Goal: Transaction & Acquisition: Purchase product/service

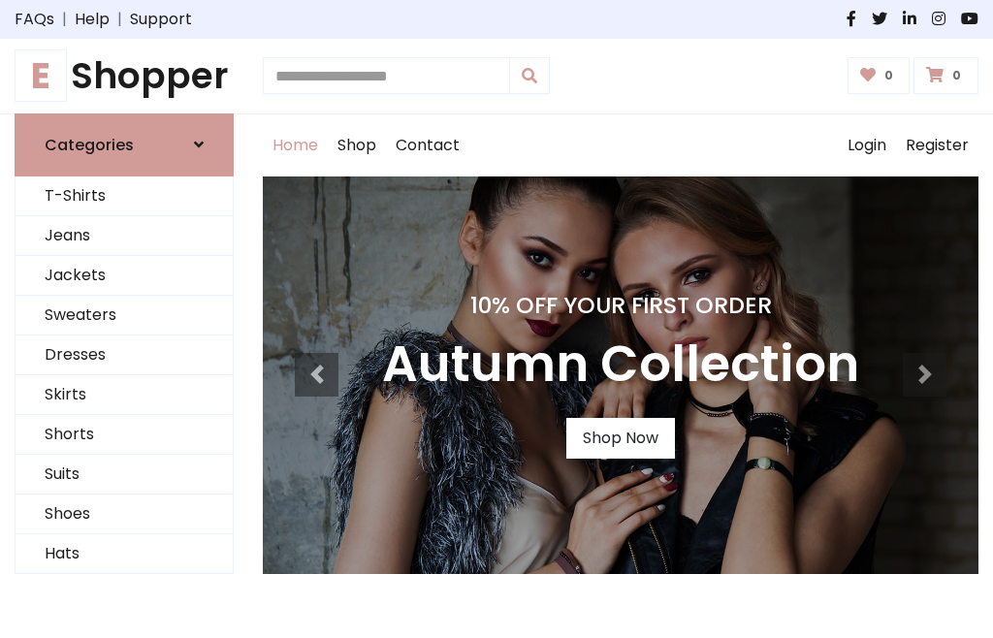
click at [497, 319] on h4 "10% Off Your First Order" at bounding box center [620, 305] width 477 height 27
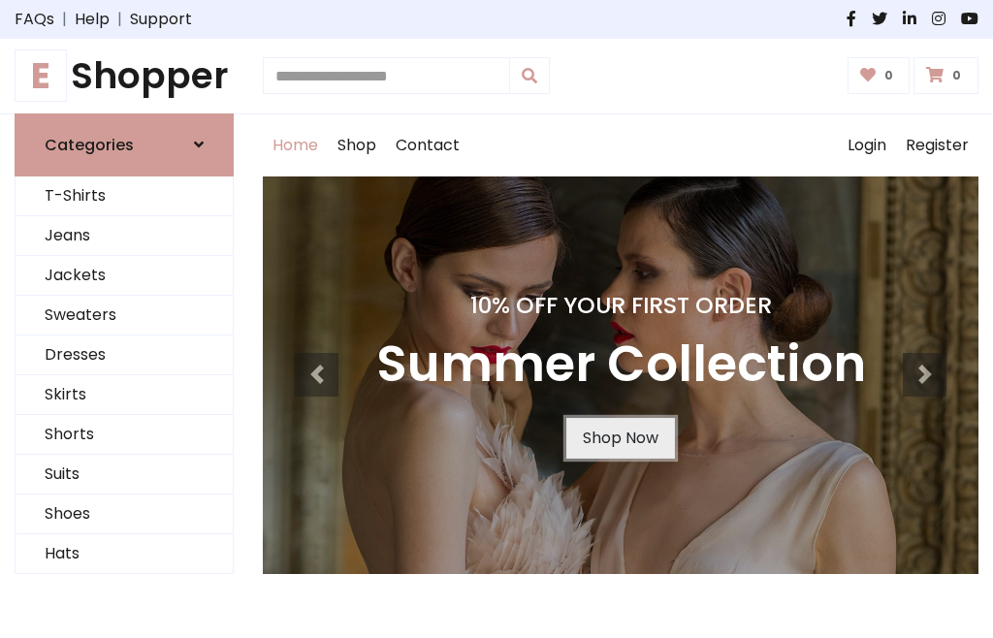
click at [620, 438] on link "Shop Now" at bounding box center [621, 438] width 109 height 41
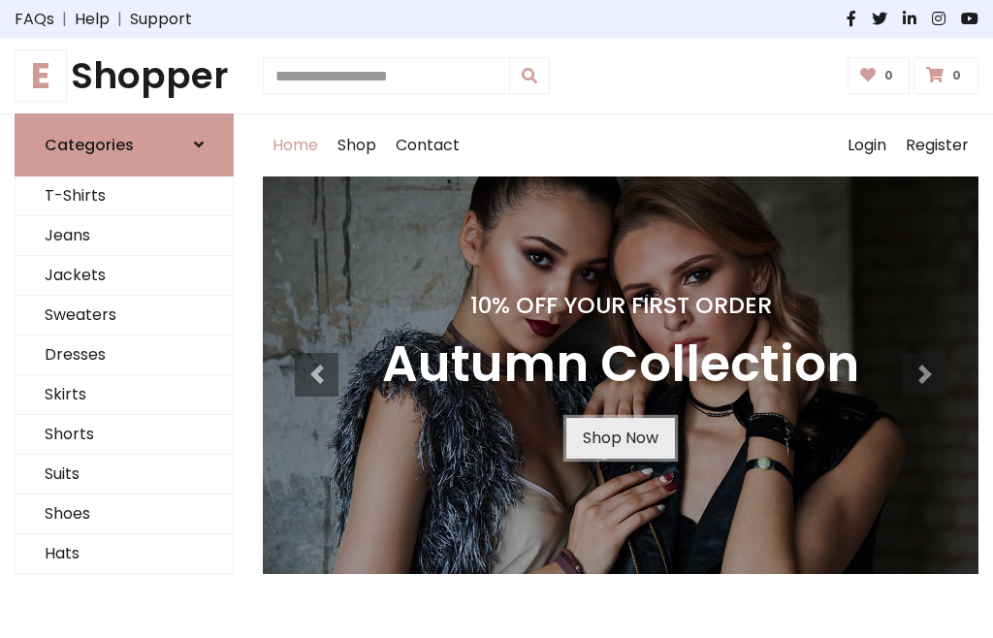
click at [620, 438] on link "Shop Now" at bounding box center [621, 438] width 109 height 41
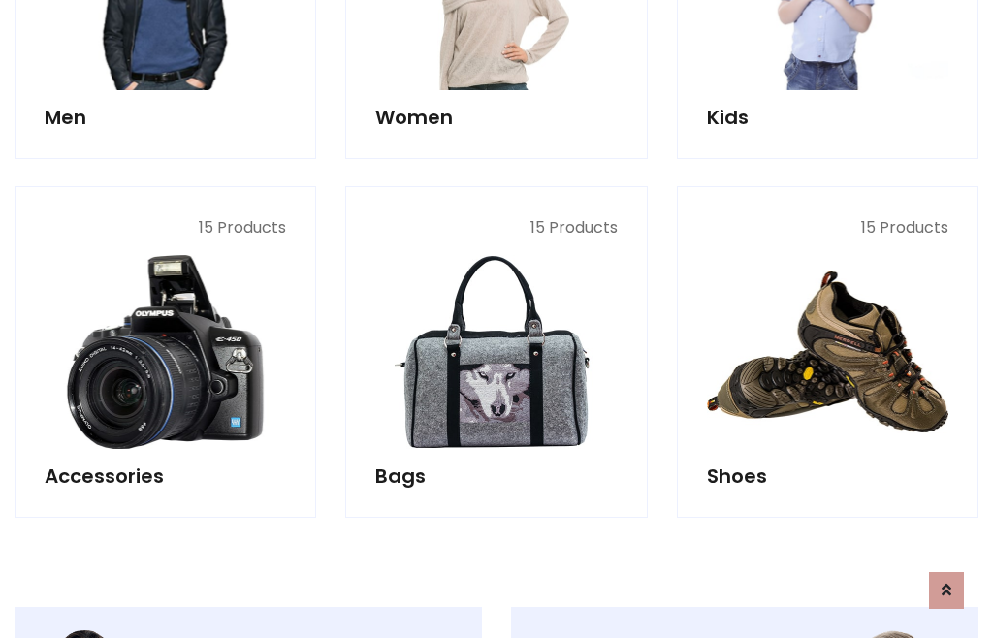
scroll to position [1935, 0]
